Goal: Navigation & Orientation: Find specific page/section

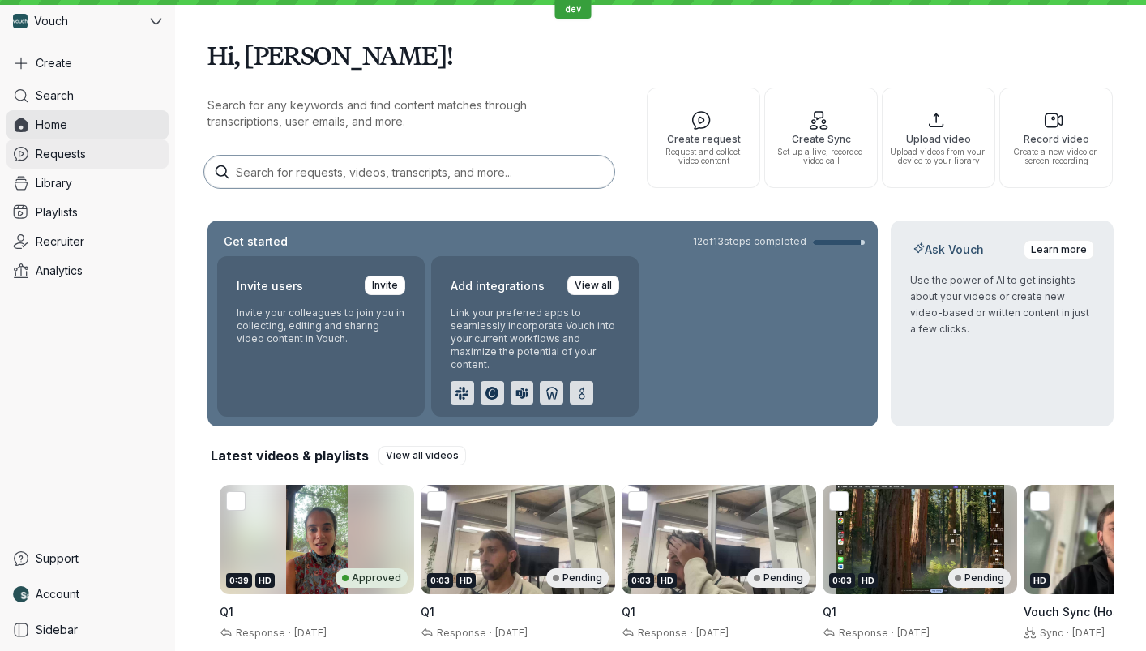
click at [94, 145] on link "Requests" at bounding box center [87, 153] width 162 height 29
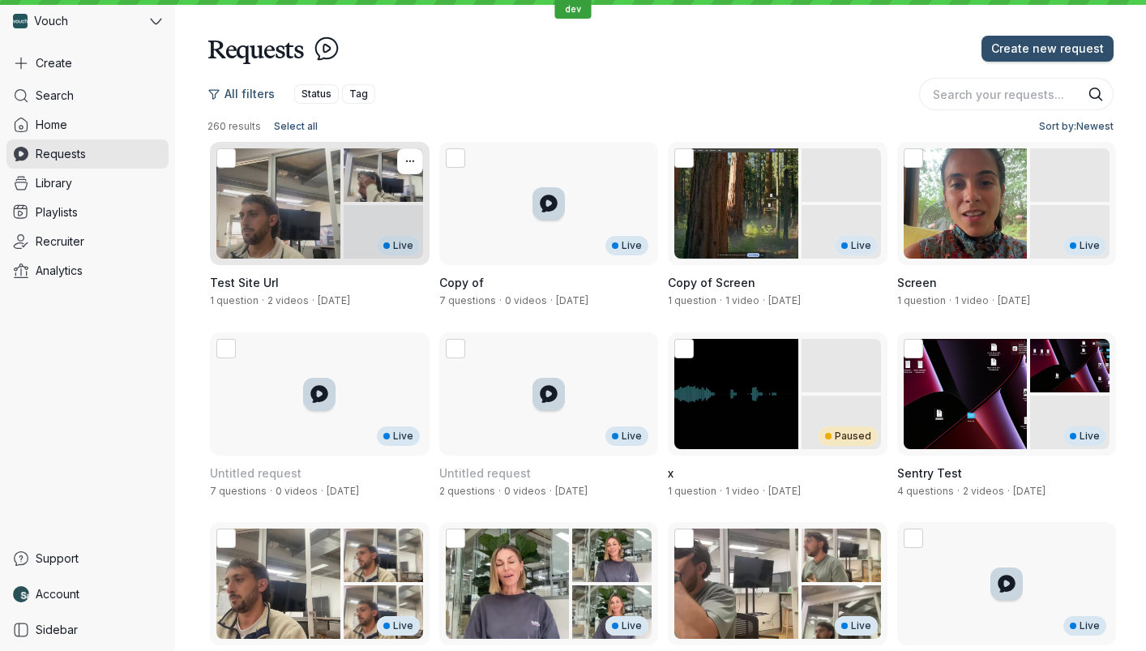
click at [287, 165] on div "Live" at bounding box center [320, 203] width 220 height 123
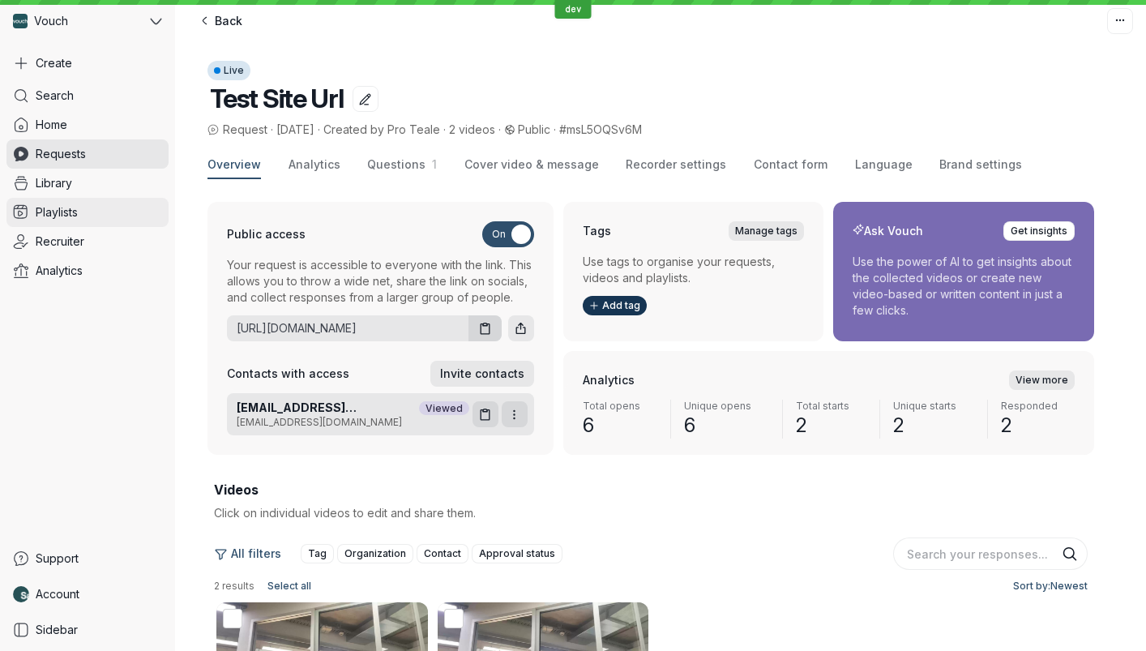
click at [77, 220] on link "Playlists" at bounding box center [87, 212] width 162 height 29
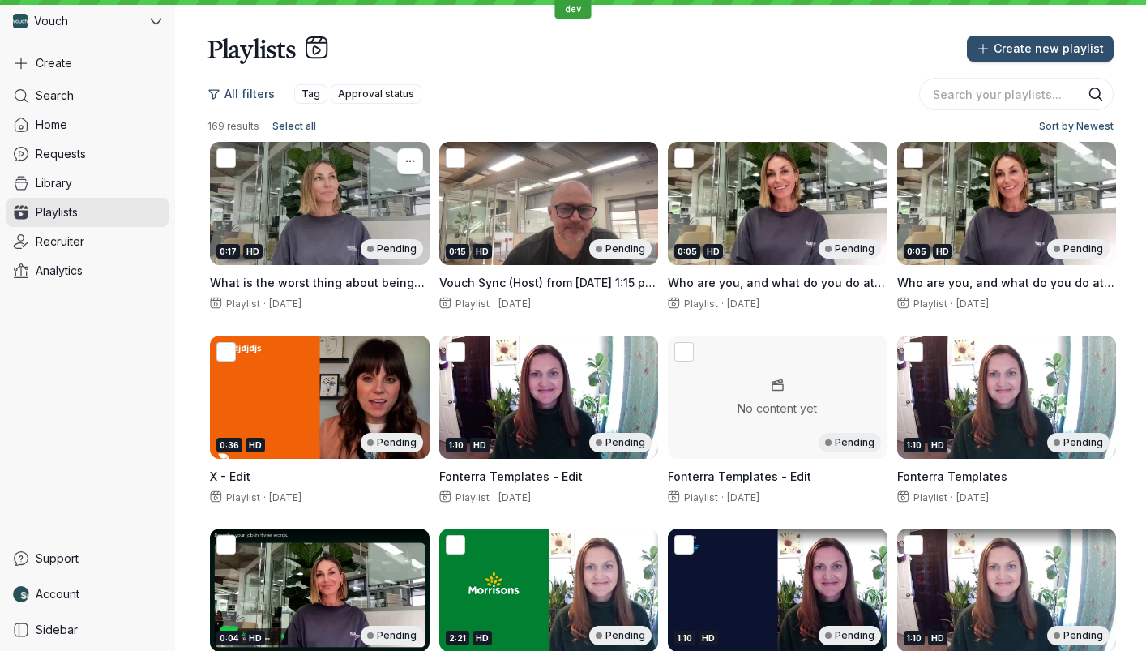
click at [305, 263] on div "0:17 HD Pending" at bounding box center [320, 203] width 220 height 123
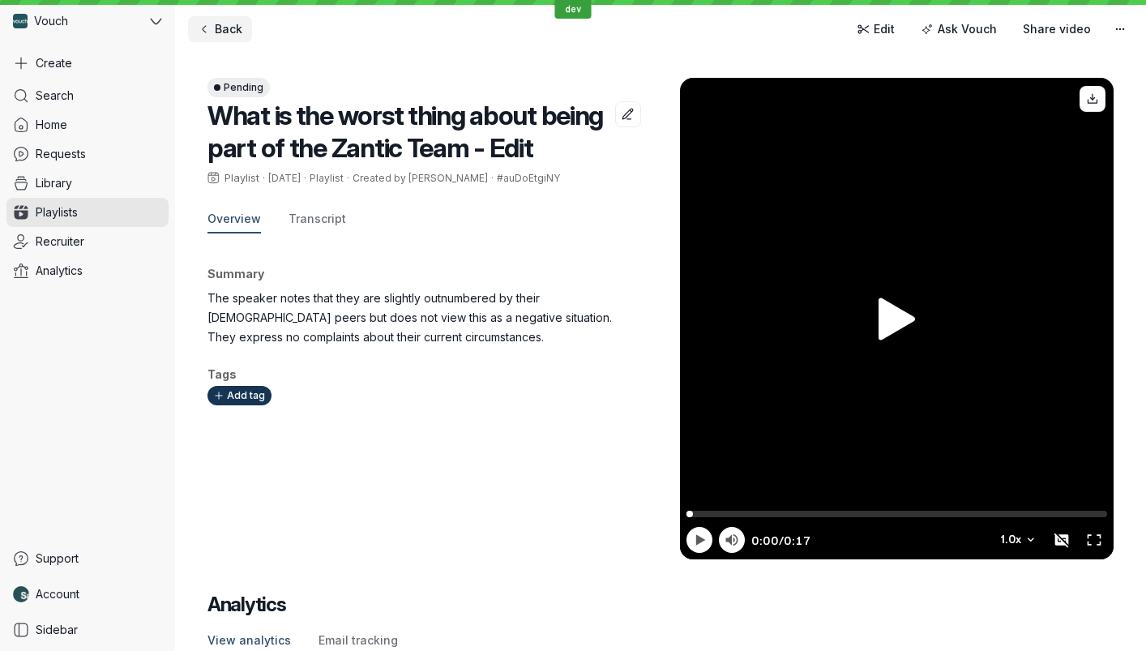
click at [233, 36] on span "Back" at bounding box center [229, 29] width 28 height 16
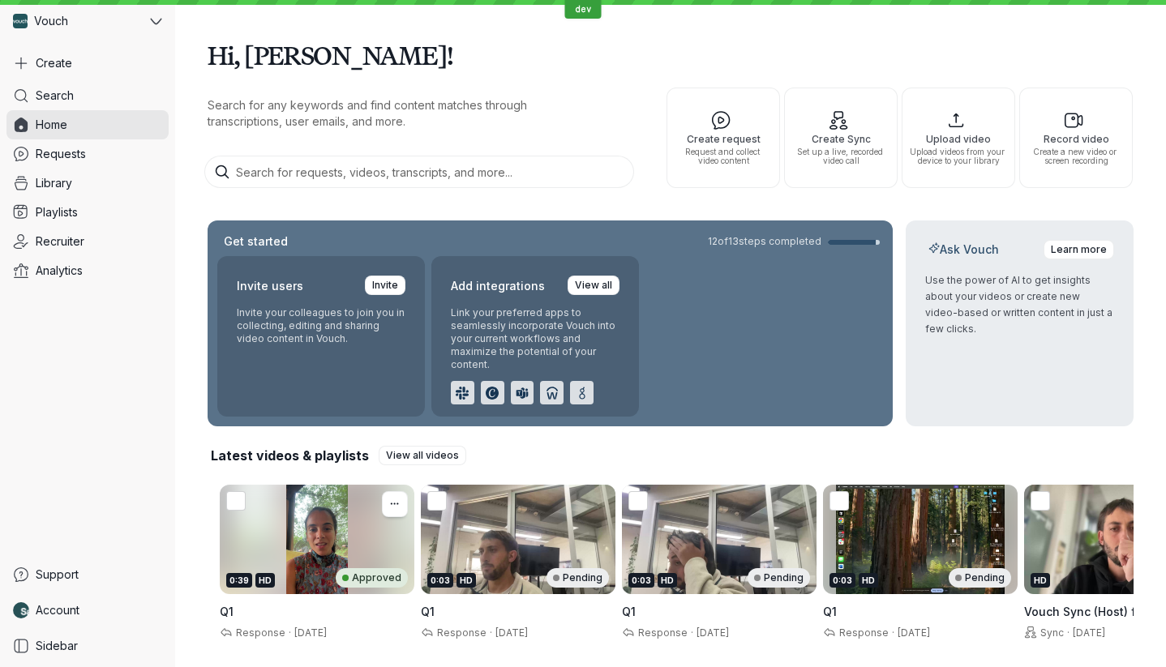
scroll to position [245, 0]
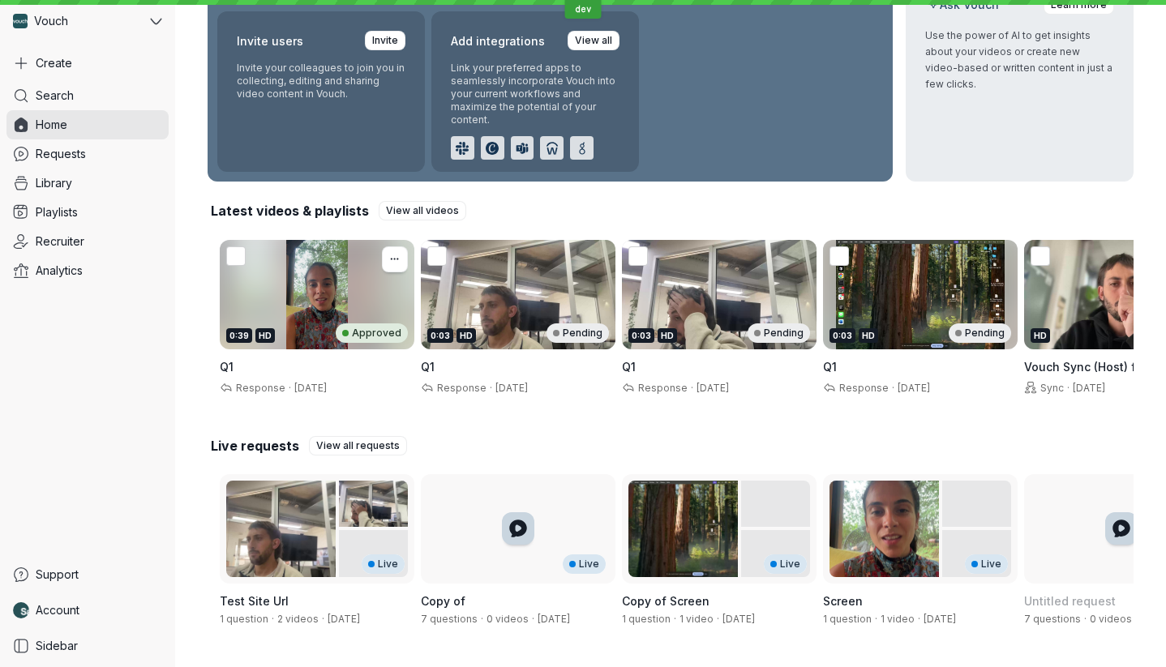
click at [263, 302] on div "0:39 HD Approved" at bounding box center [317, 294] width 195 height 109
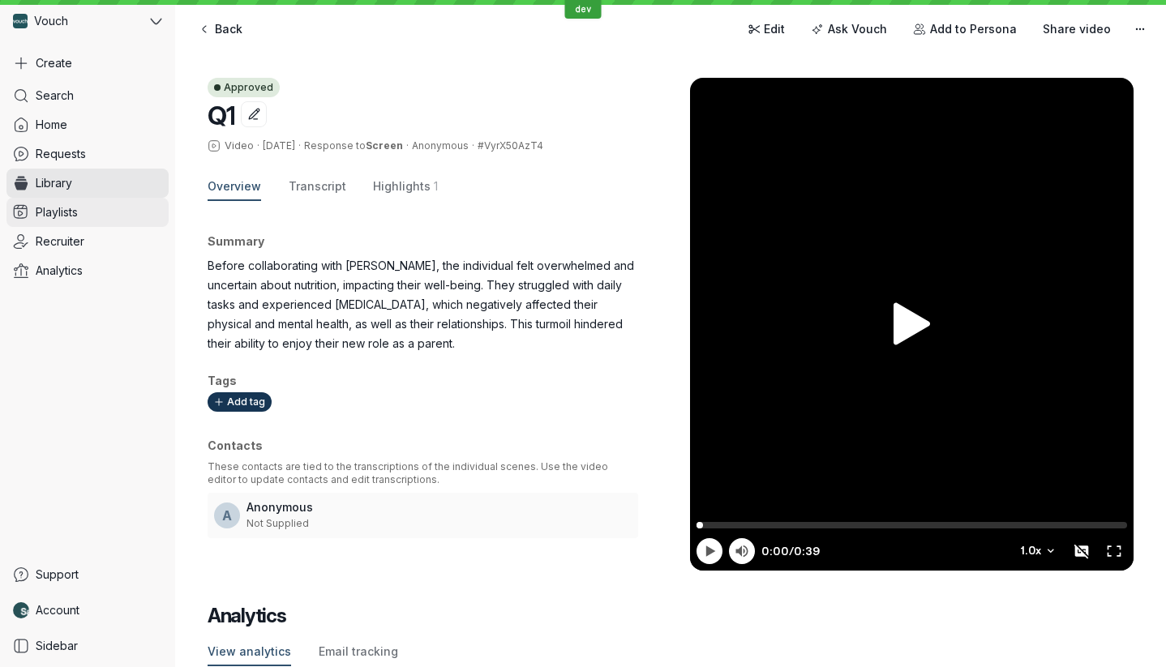
click at [99, 201] on link "Playlists" at bounding box center [87, 212] width 162 height 29
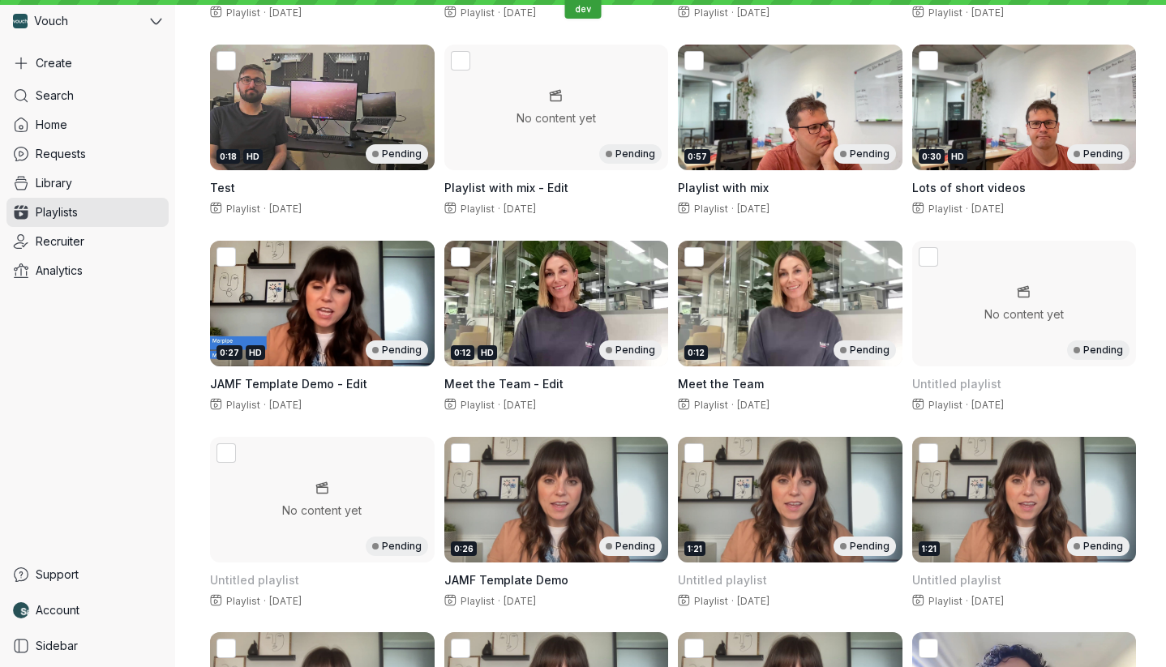
scroll to position [1435, 0]
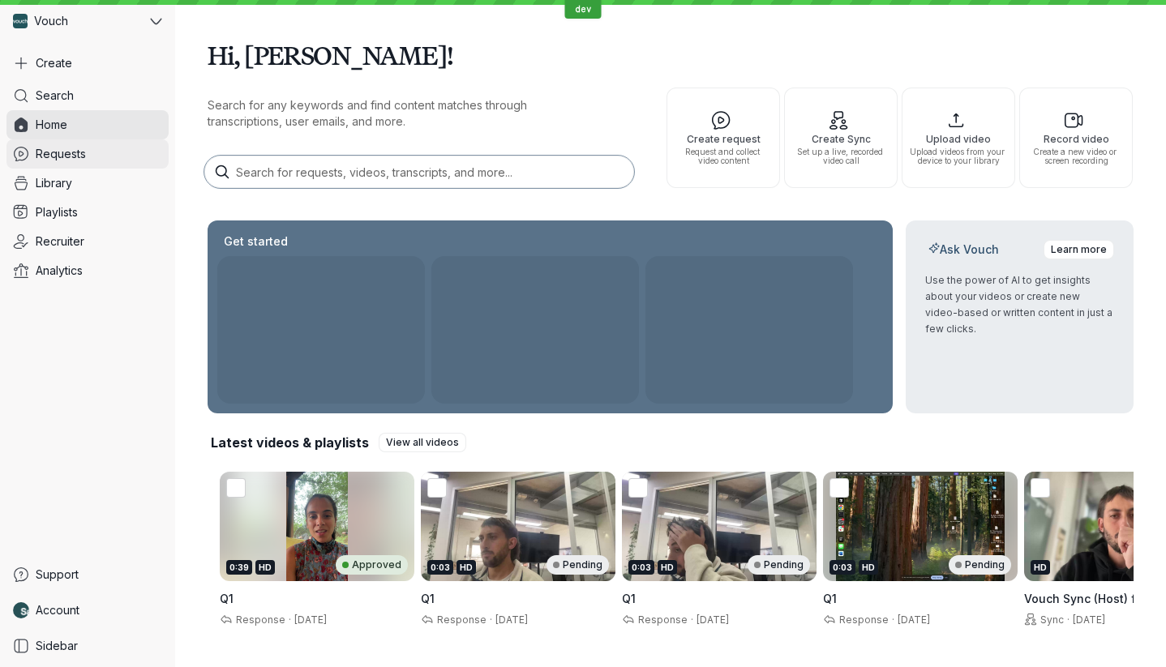
click at [79, 147] on span "Requests" at bounding box center [61, 154] width 50 height 16
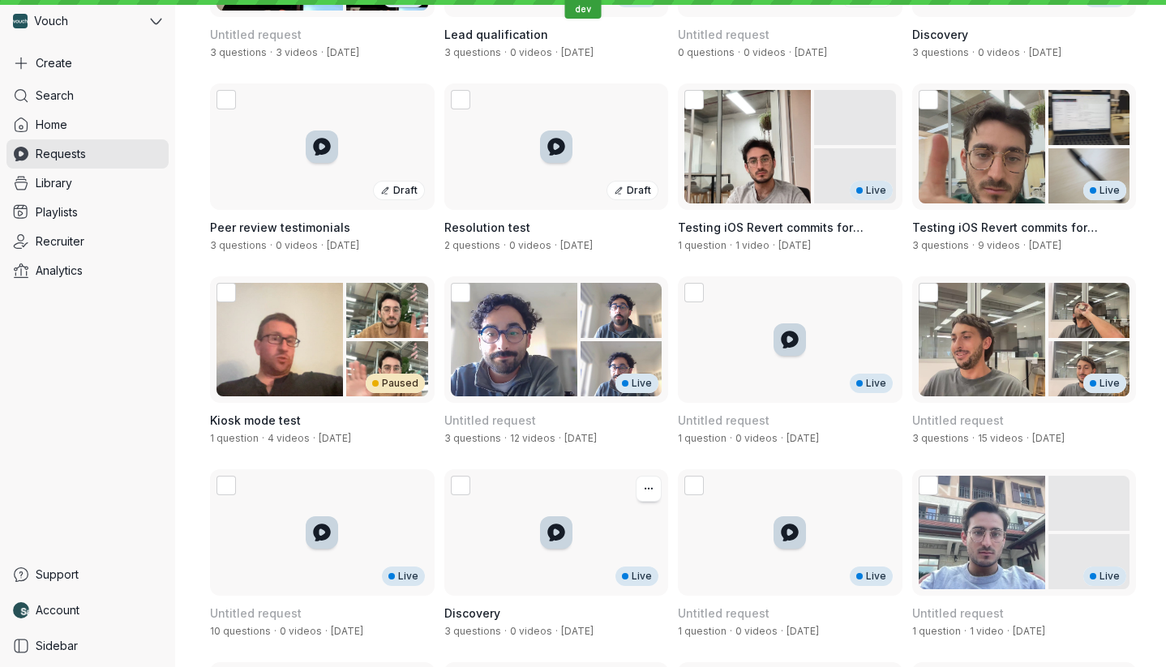
scroll to position [1636, 0]
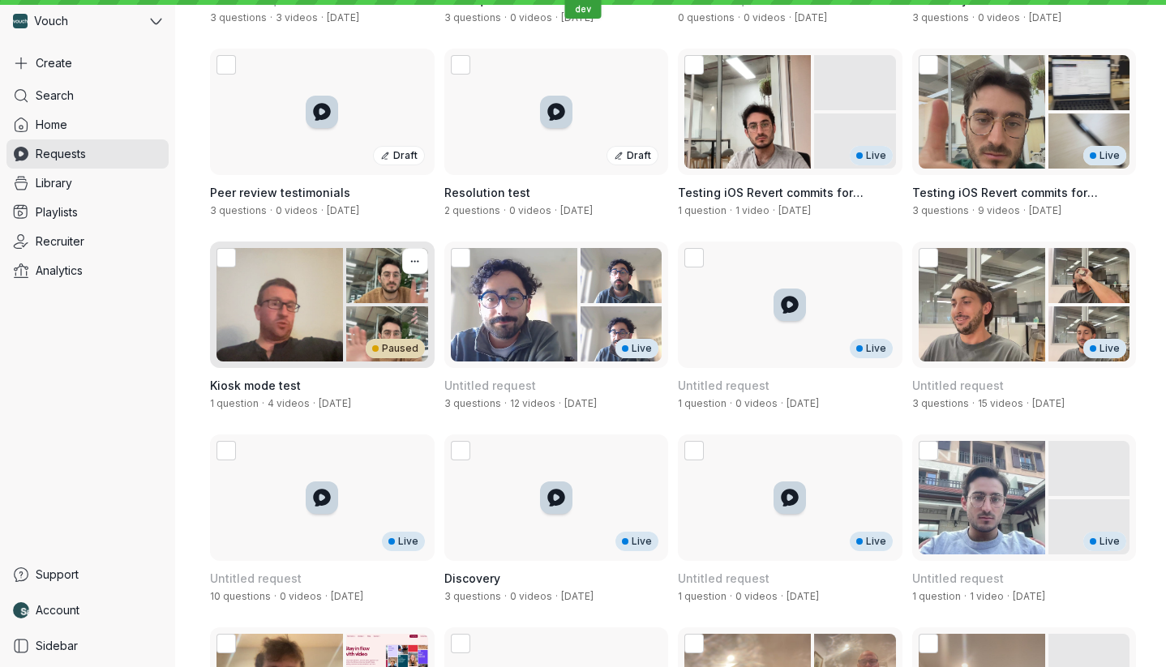
click at [323, 307] on div "Paused" at bounding box center [322, 305] width 225 height 126
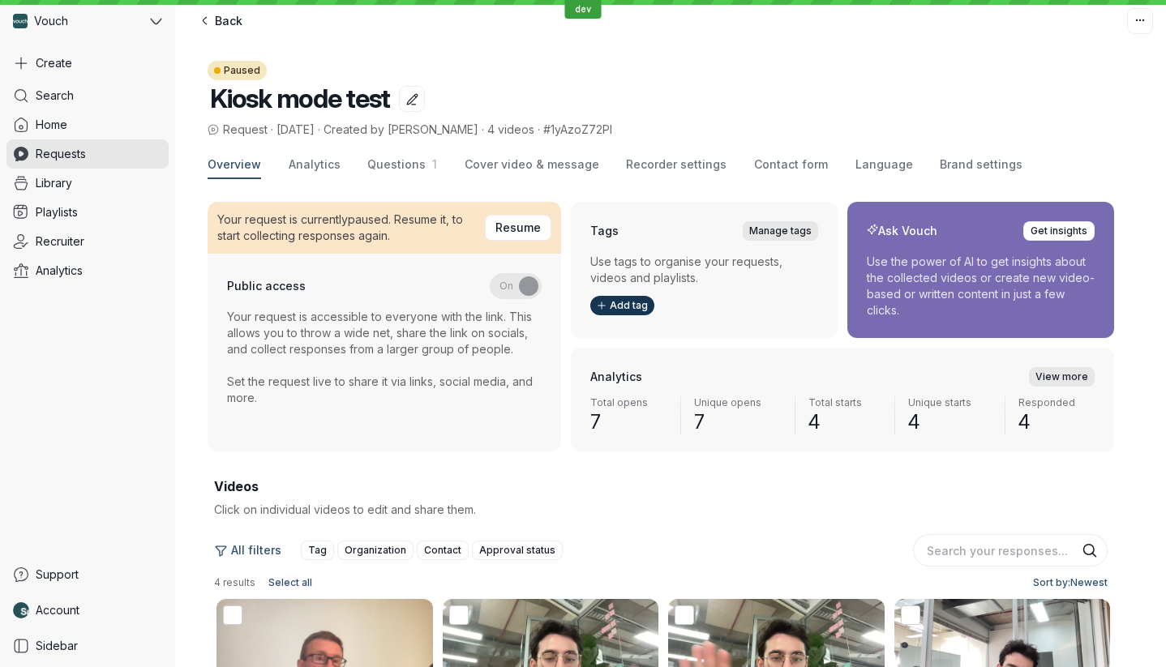
scroll to position [178, 0]
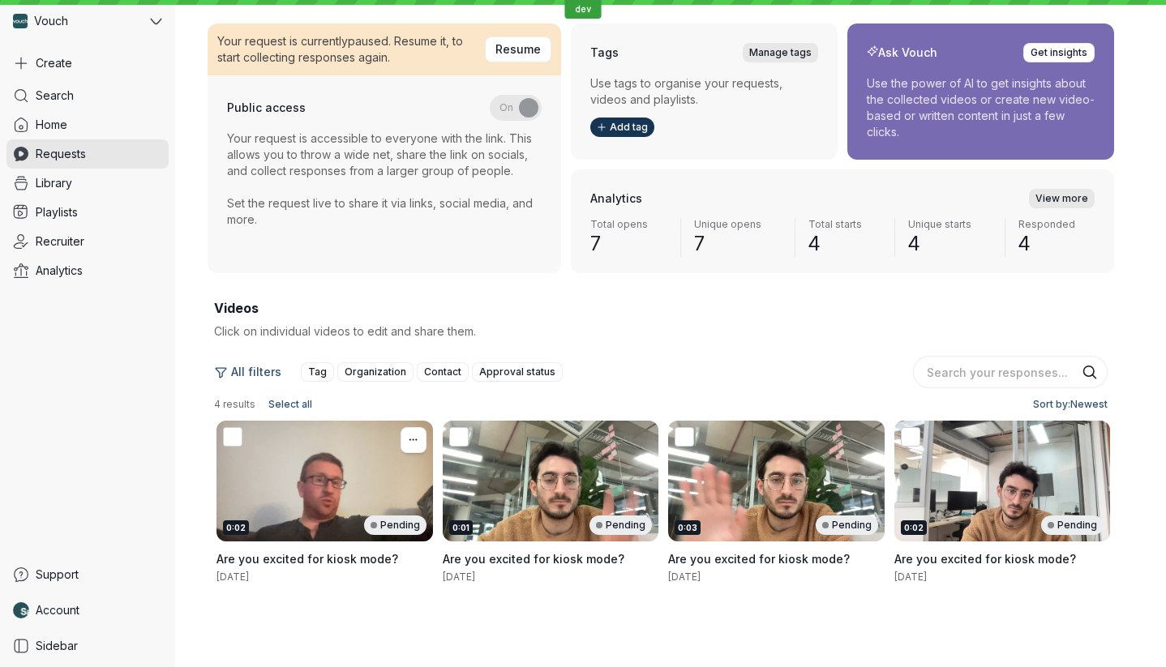
click at [298, 486] on div "0:02 Pending" at bounding box center [324, 482] width 216 height 122
